Goal: Information Seeking & Learning: Check status

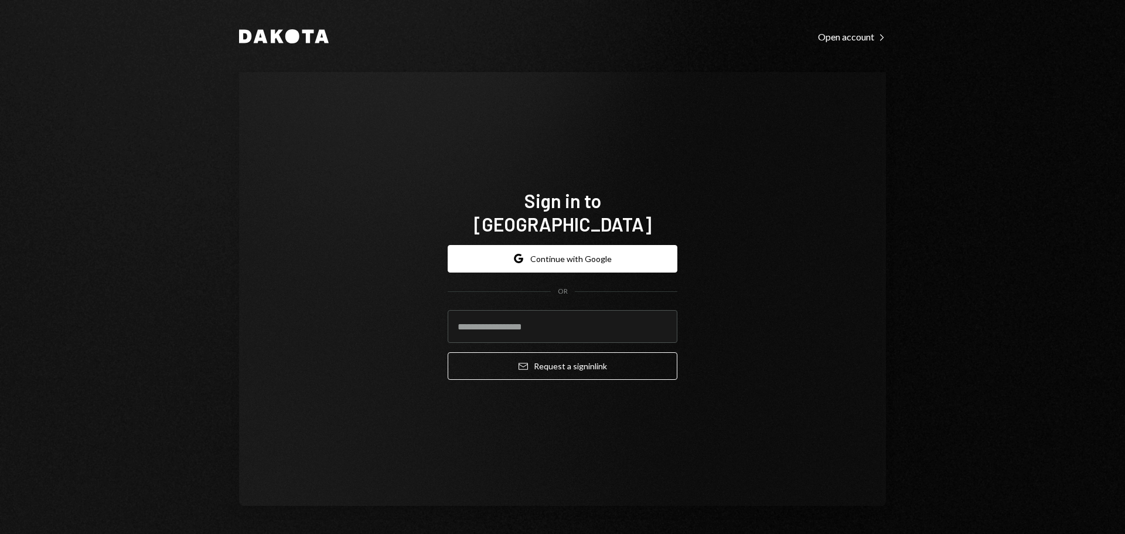
click at [485, 95] on div "Sign in to [GEOGRAPHIC_DATA] Google Continue with Google OR Email Request a sig…" at bounding box center [562, 289] width 647 height 434
click at [531, 312] on input "email" at bounding box center [563, 326] width 230 height 33
type input "**********"
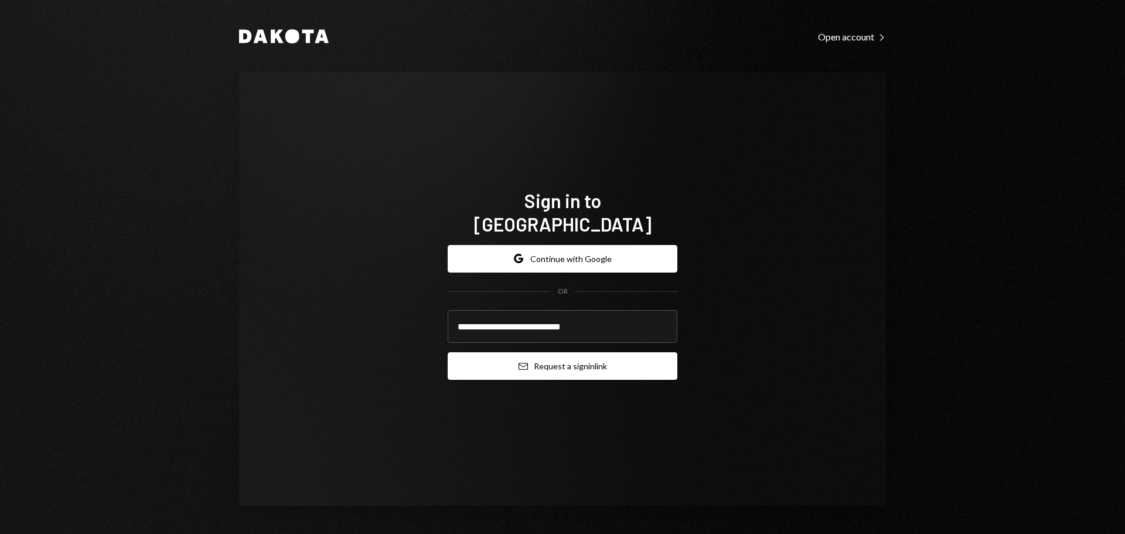
click at [529, 352] on button "Email Request a sign in link" at bounding box center [563, 366] width 230 height 28
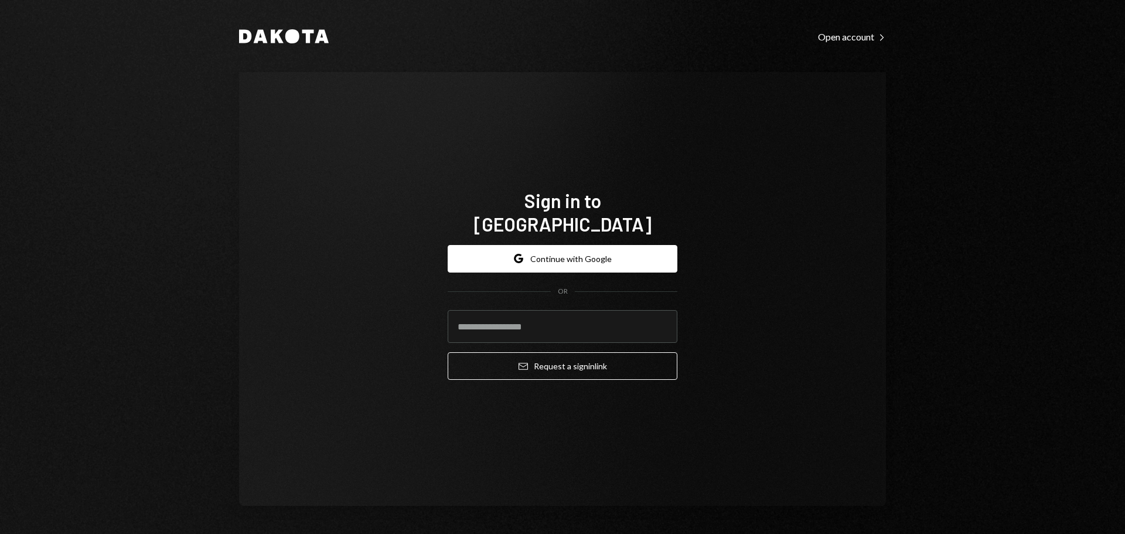
type input "**********"
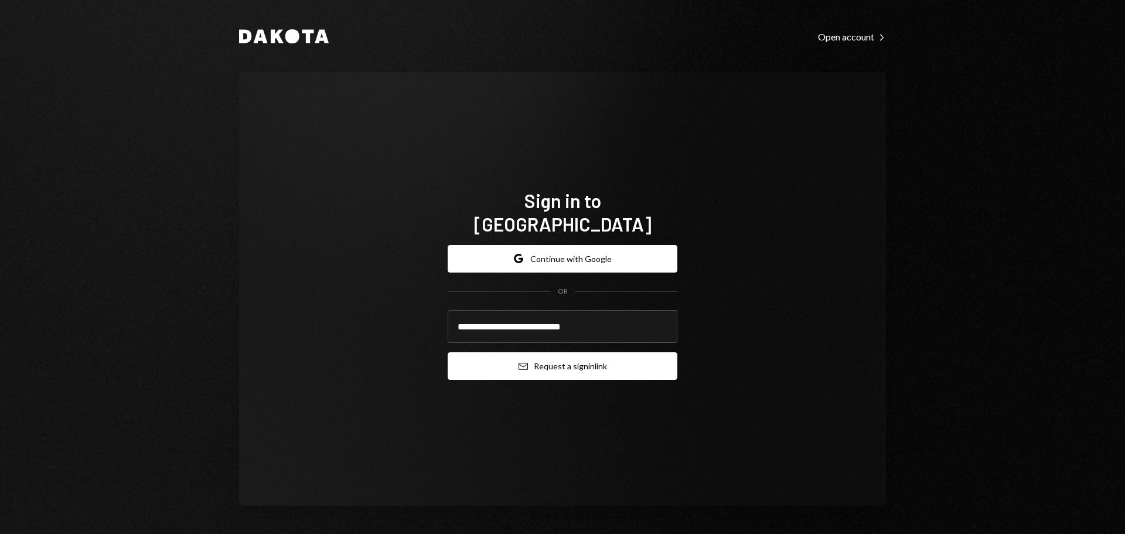
click at [524, 361] on icon "Email" at bounding box center [523, 365] width 9 height 9
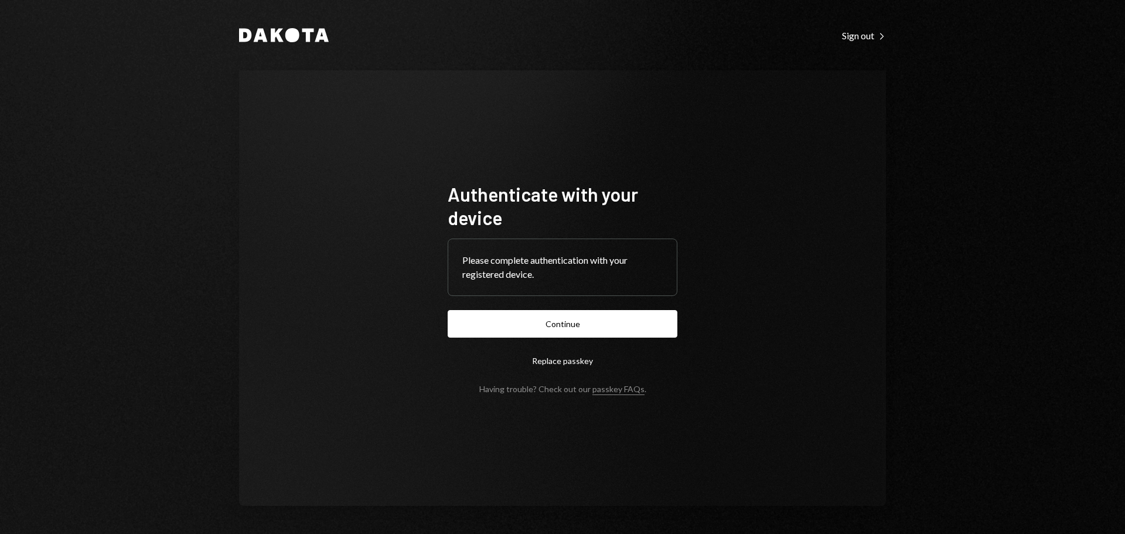
click at [555, 309] on form "Authenticate with your device Please complete authentication with your register…" at bounding box center [563, 288] width 230 height 212
click at [555, 322] on button "Continue" at bounding box center [563, 324] width 230 height 28
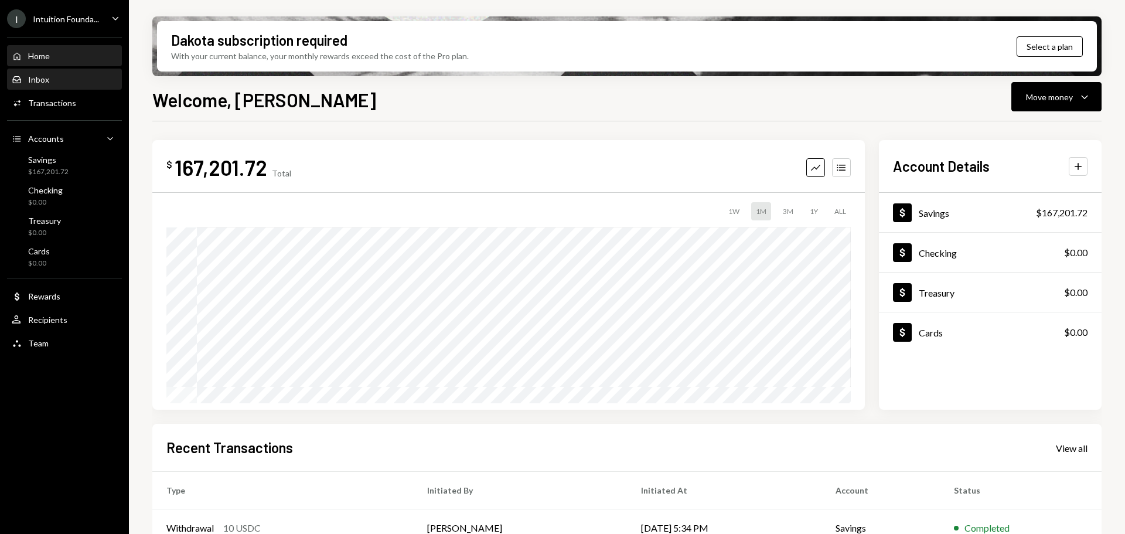
click at [50, 79] on div "Inbox Inbox" at bounding box center [64, 79] width 105 height 11
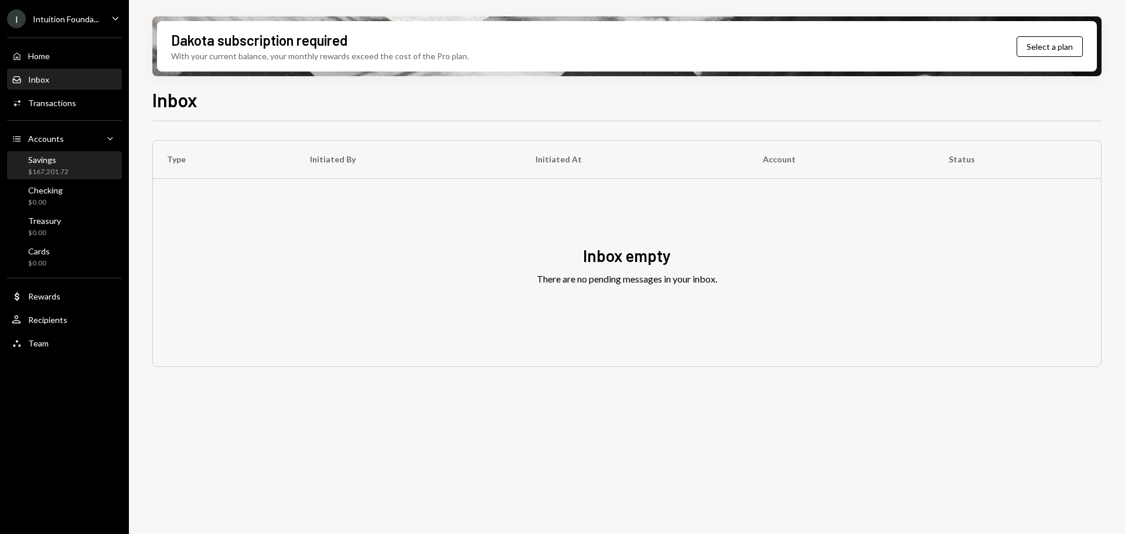
click at [57, 167] on div "$167,201.72" at bounding box center [48, 172] width 40 height 10
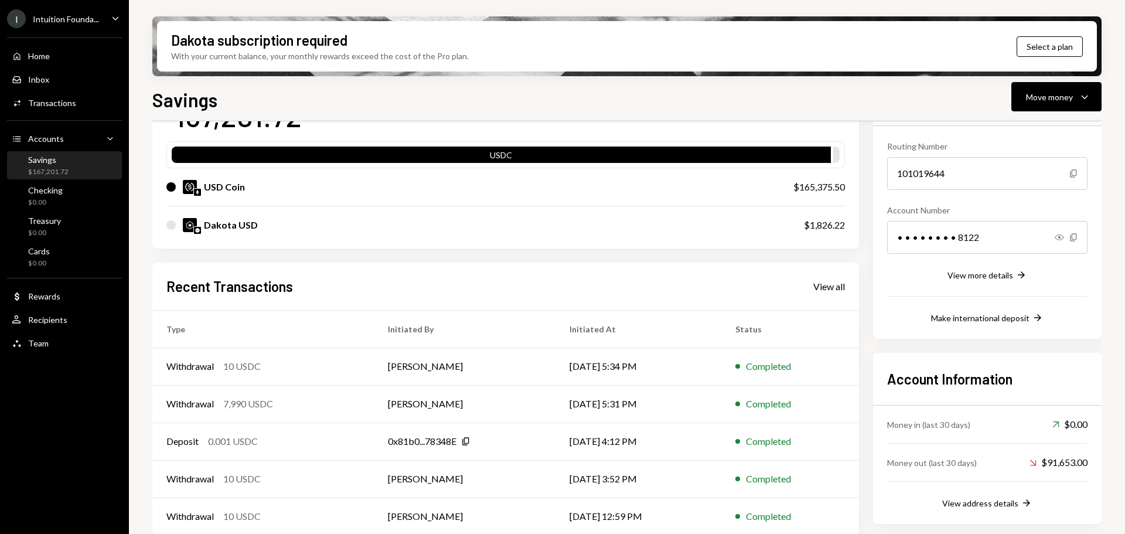
scroll to position [114, 0]
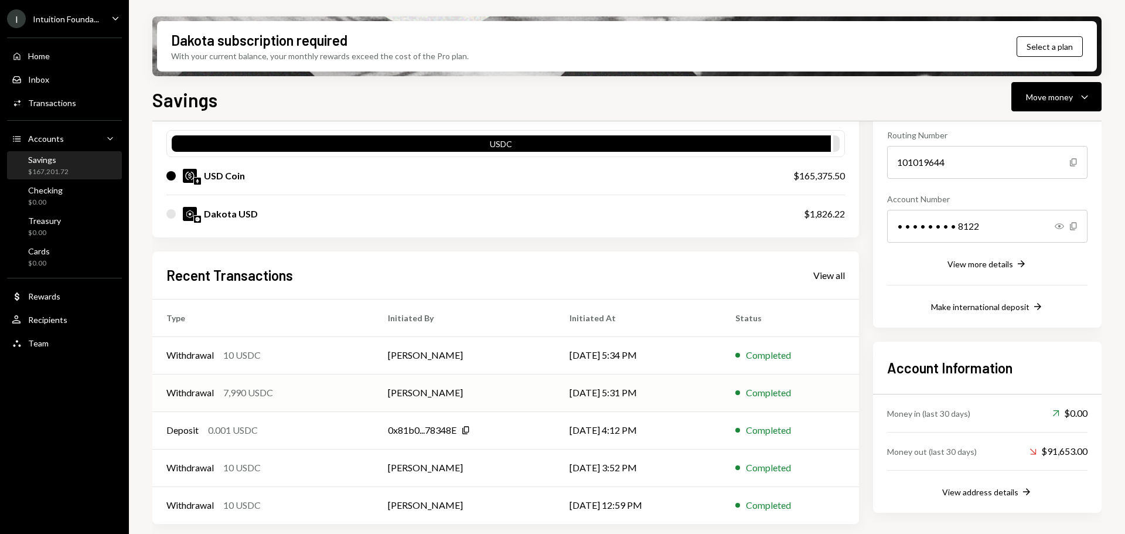
click at [482, 388] on td "[PERSON_NAME]" at bounding box center [465, 392] width 182 height 37
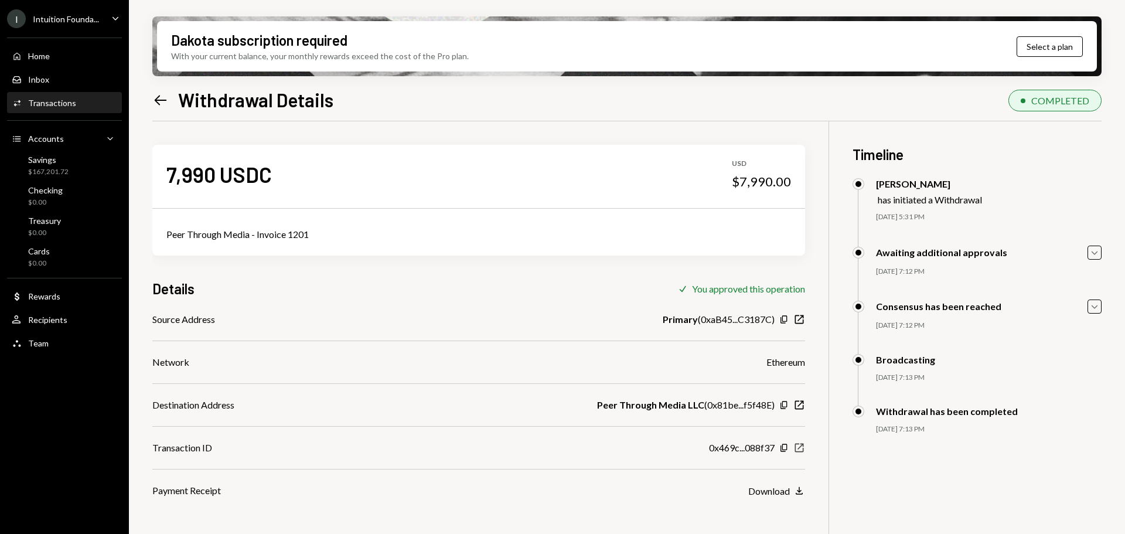
click at [804, 444] on icon "New Window" at bounding box center [799, 448] width 12 height 12
click at [72, 69] on link "Inbox Inbox" at bounding box center [64, 79] width 115 height 21
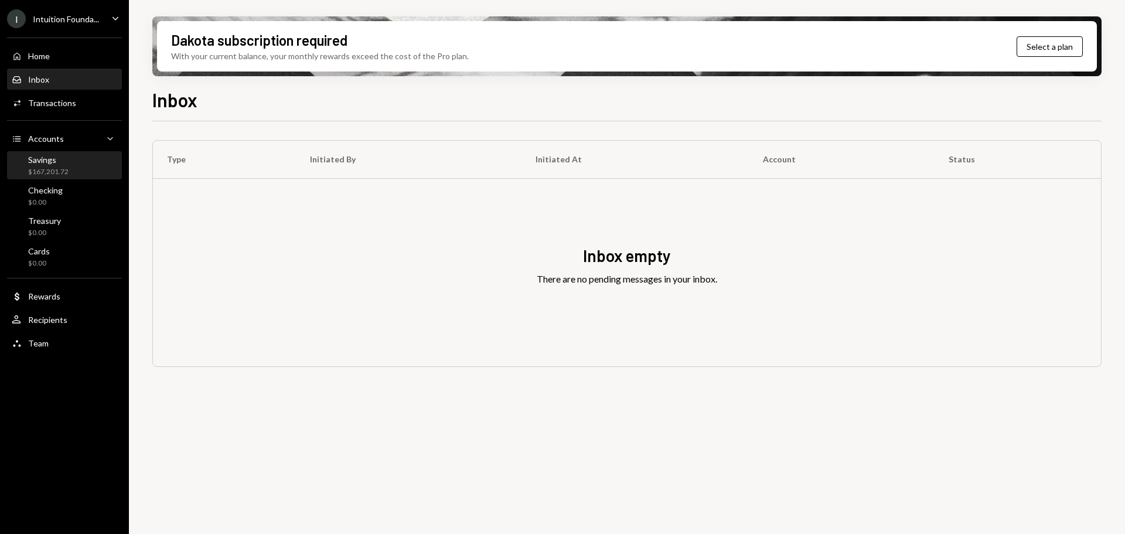
click at [83, 168] on div "Savings $167,201.72" at bounding box center [64, 166] width 105 height 22
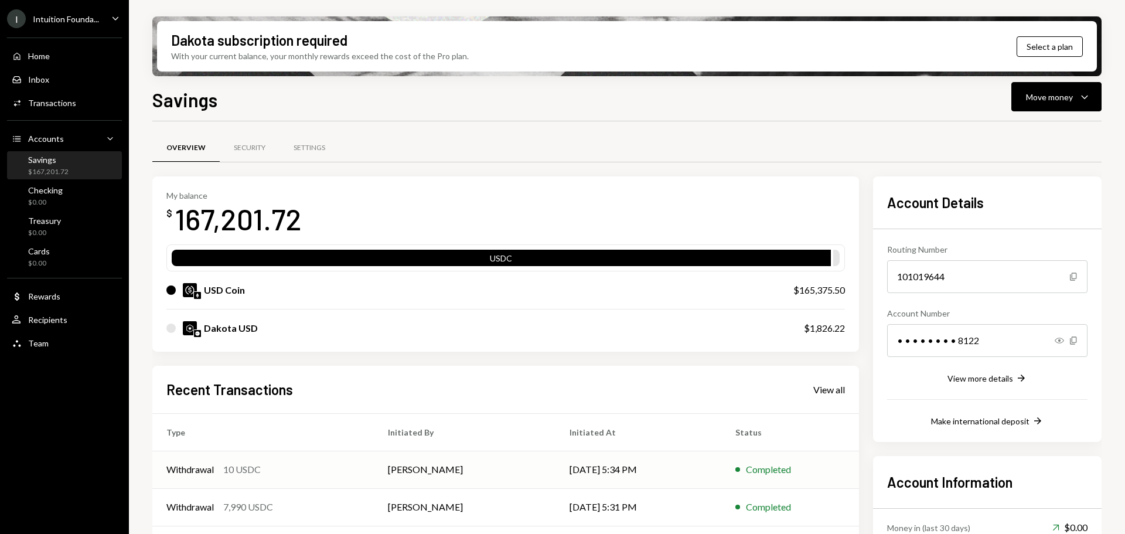
click at [507, 475] on td "[PERSON_NAME]" at bounding box center [465, 469] width 182 height 37
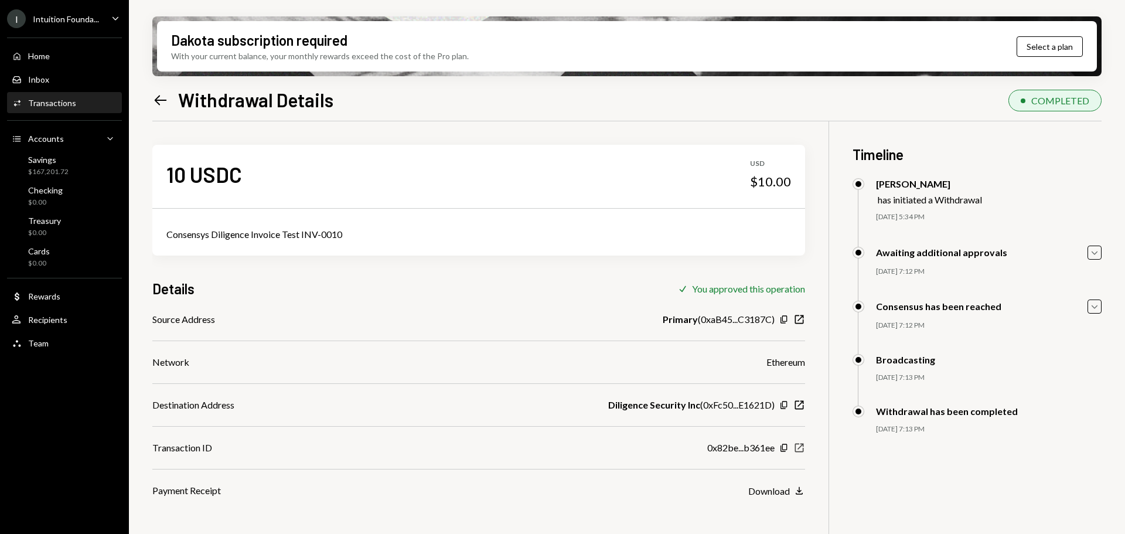
click at [799, 451] on icon "New Window" at bounding box center [799, 448] width 12 height 12
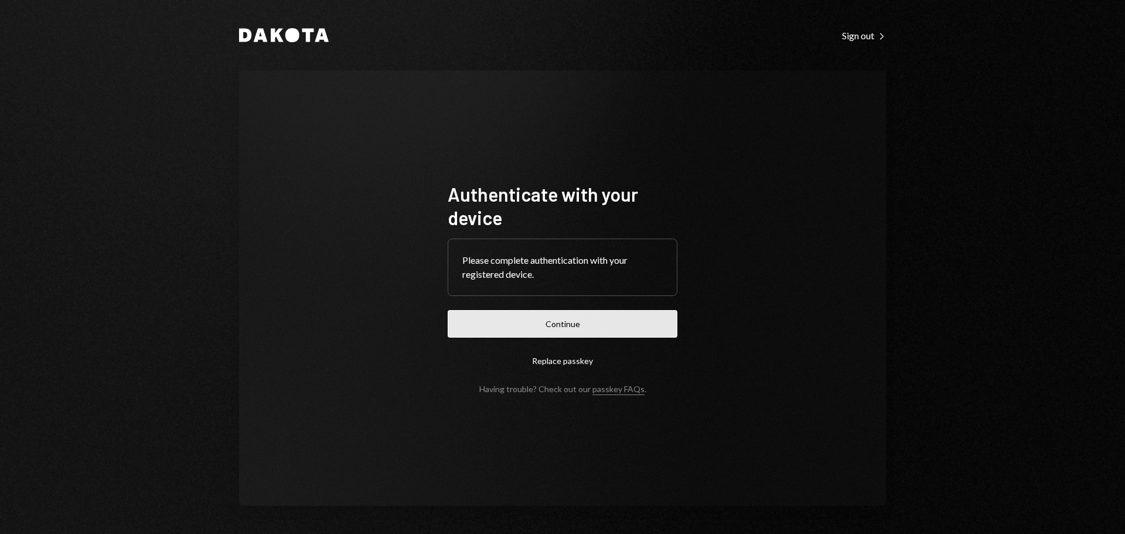
click at [533, 315] on button "Continue" at bounding box center [563, 324] width 230 height 28
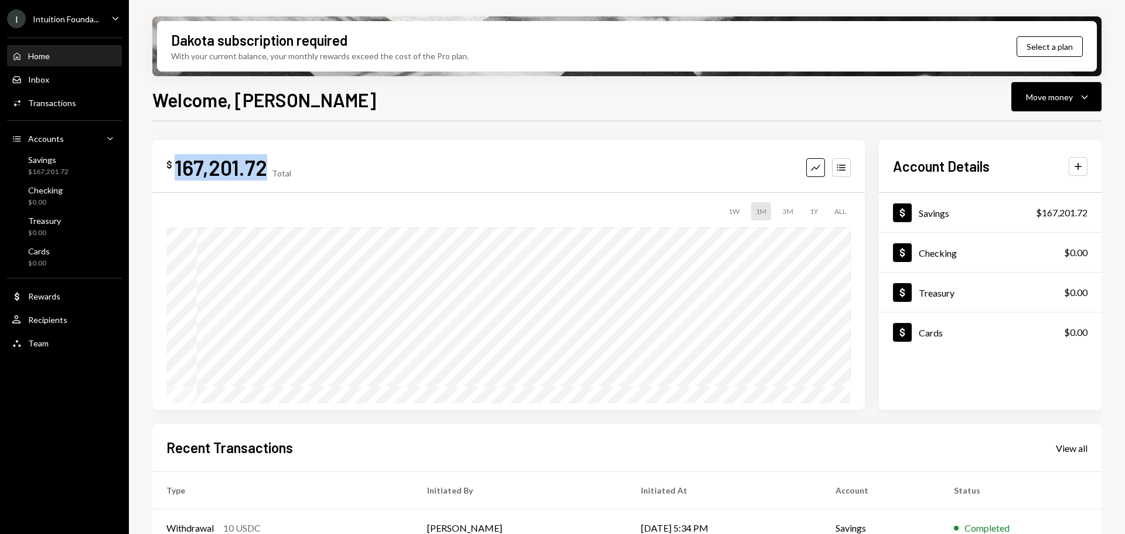
drag, startPoint x: 175, startPoint y: 170, endPoint x: 263, endPoint y: 176, distance: 88.7
click at [263, 176] on div "167,201.72" at bounding box center [221, 167] width 93 height 26
copy div "167,201.72"
click at [40, 165] on div "Savings $167,201.72" at bounding box center [48, 166] width 40 height 22
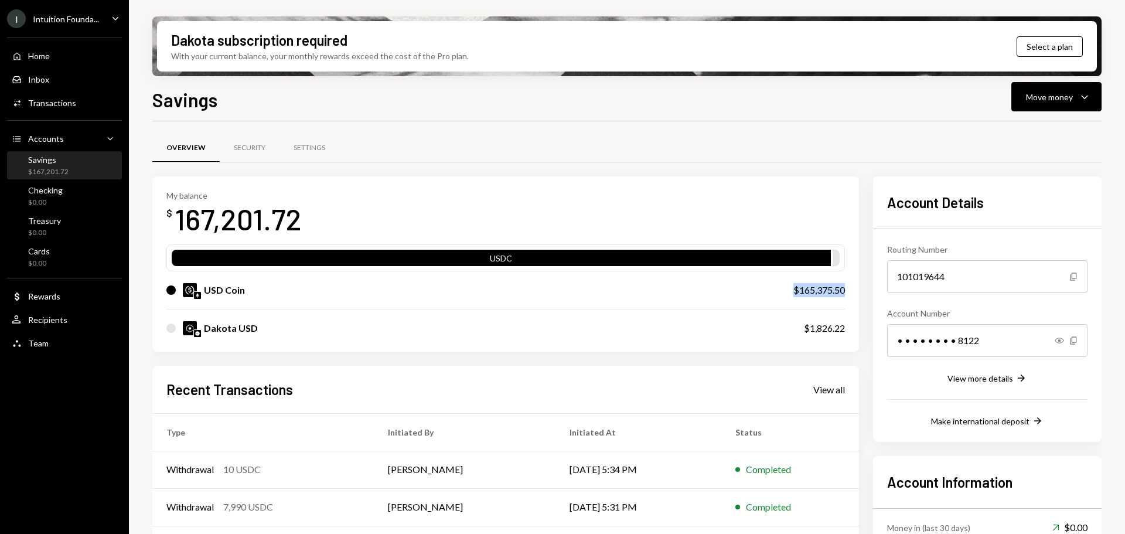
drag, startPoint x: 793, startPoint y: 294, endPoint x: 847, endPoint y: 292, distance: 54.5
click at [847, 292] on div "My balance $ 167,201.72 USDC USD Coin $165,375.50 Dakota USD $1,826.22" at bounding box center [505, 263] width 707 height 175
drag, startPoint x: 847, startPoint y: 292, endPoint x: 800, endPoint y: 286, distance: 46.7
click at [800, 286] on div "My balance $ 167,201.72 USDC USD Coin $165,375.50 Dakota USD $1,826.22" at bounding box center [505, 263] width 707 height 175
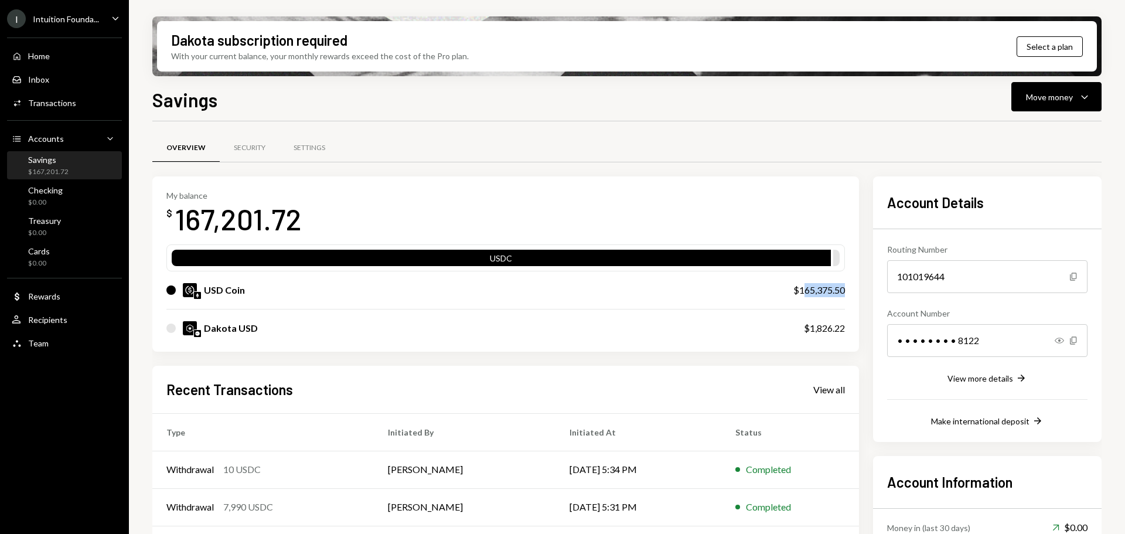
copy div "65,375.50"
drag, startPoint x: 816, startPoint y: 328, endPoint x: 864, endPoint y: 328, distance: 48.0
click at [864, 328] on div "My balance $ 167,201.72 USDC USD Coin $165,375.50 Dakota USD $1,826.22 Recent T…" at bounding box center [626, 407] width 949 height 462
